Goal: Task Accomplishment & Management: Use online tool/utility

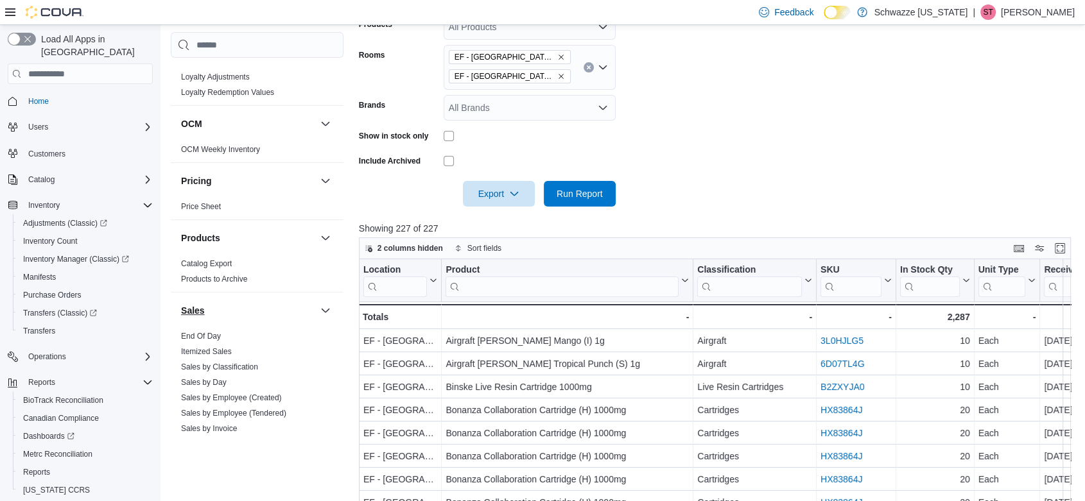
scroll to position [856, 0]
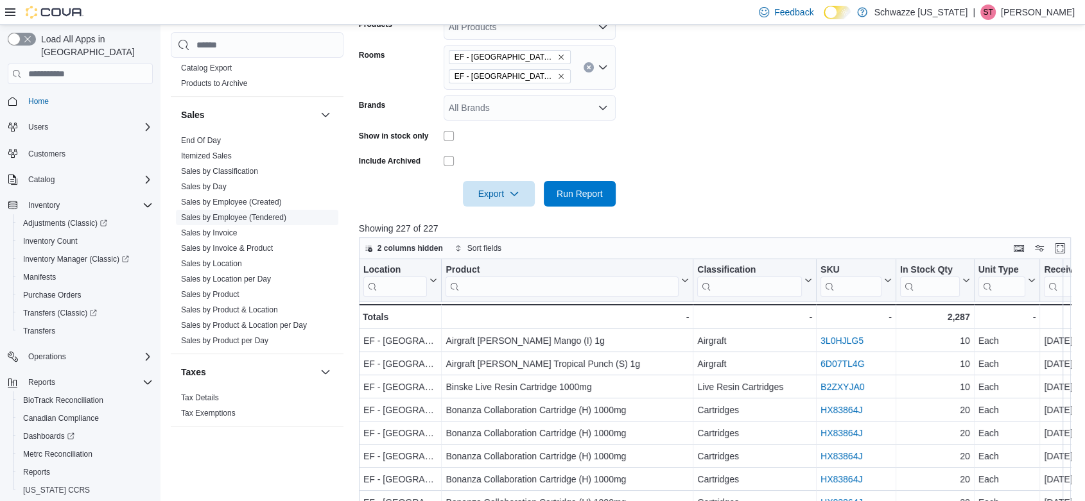
click at [261, 214] on link "Sales by Employee (Tendered)" at bounding box center [233, 217] width 105 height 9
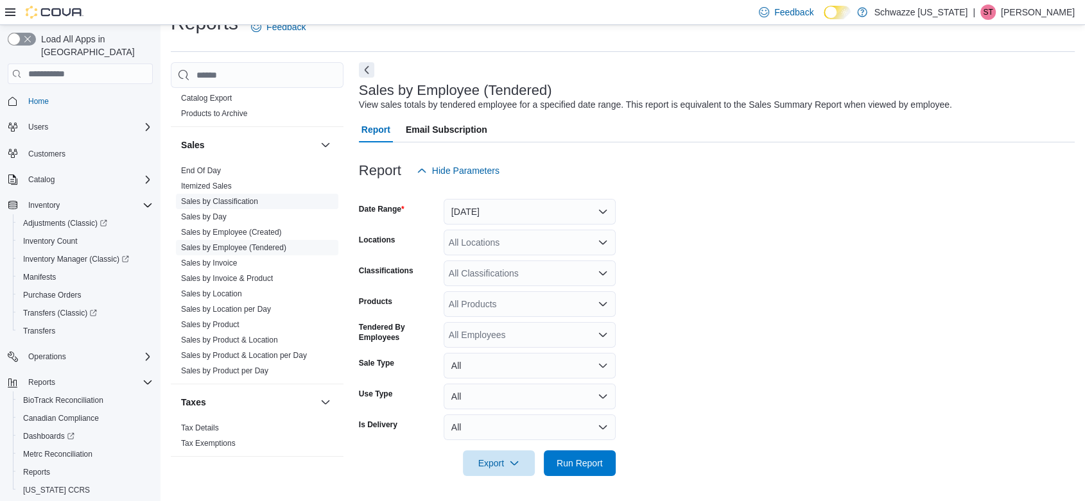
scroll to position [26, 0]
click at [527, 209] on button "[DATE]" at bounding box center [530, 211] width 172 height 26
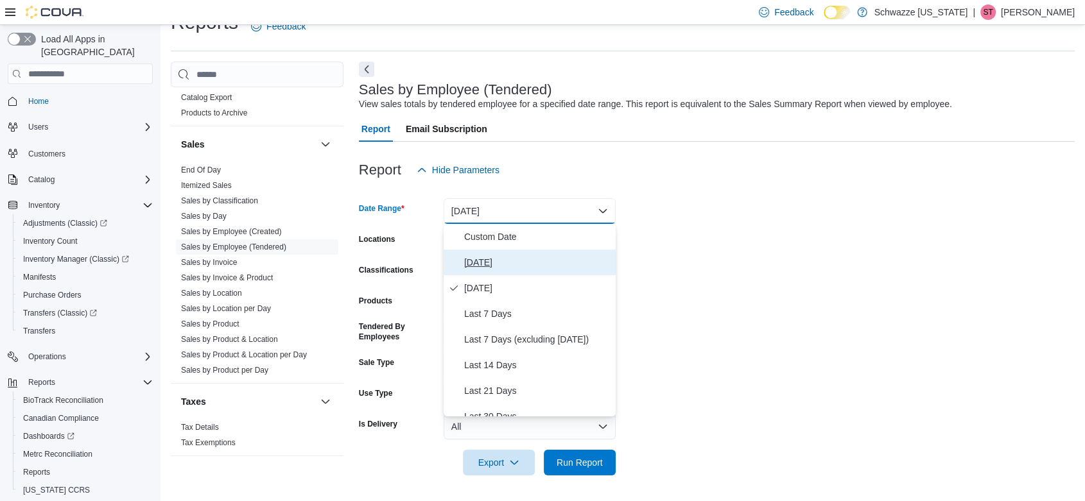
drag, startPoint x: 495, startPoint y: 266, endPoint x: 499, endPoint y: 256, distance: 10.6
click at [495, 265] on span "[DATE]" at bounding box center [537, 262] width 146 height 15
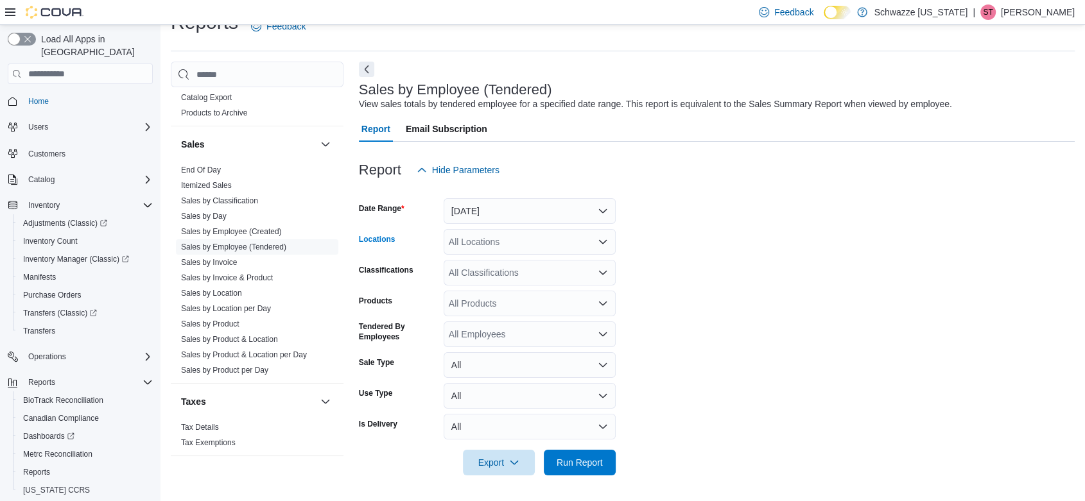
click at [508, 241] on div "All Locations" at bounding box center [530, 242] width 172 height 26
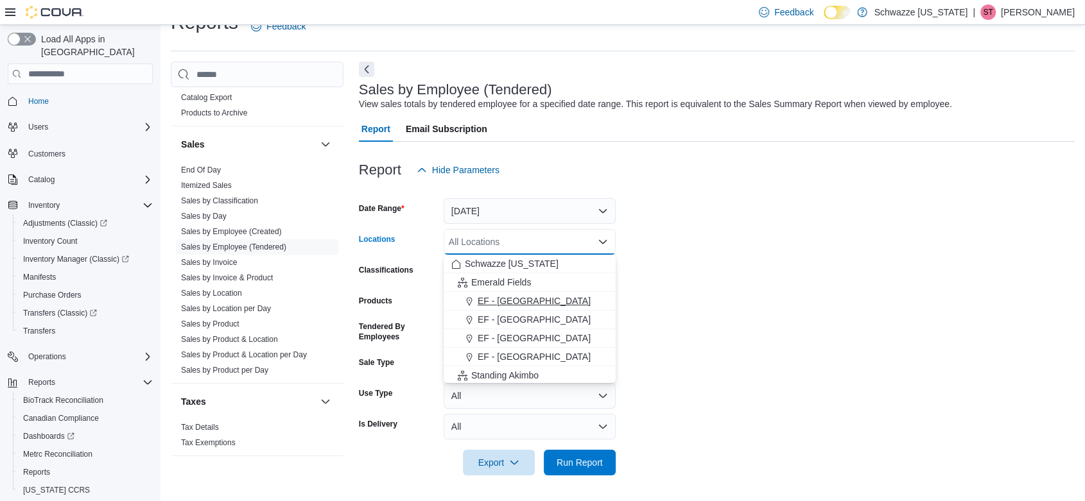
click at [544, 302] on div "EF - [GEOGRAPHIC_DATA]" at bounding box center [529, 301] width 157 height 13
click at [807, 266] on form "Date Range [DATE] Locations [GEOGRAPHIC_DATA] - [GEOGRAPHIC_DATA] Combo box. Se…" at bounding box center [717, 329] width 716 height 293
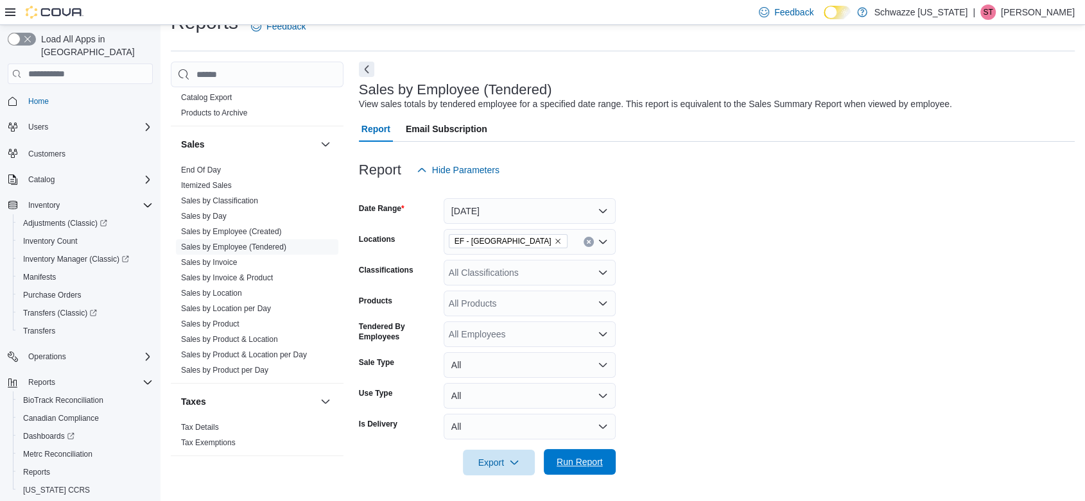
click at [575, 462] on span "Run Report" at bounding box center [580, 462] width 46 height 13
